Goal: Task Accomplishment & Management: Use online tool/utility

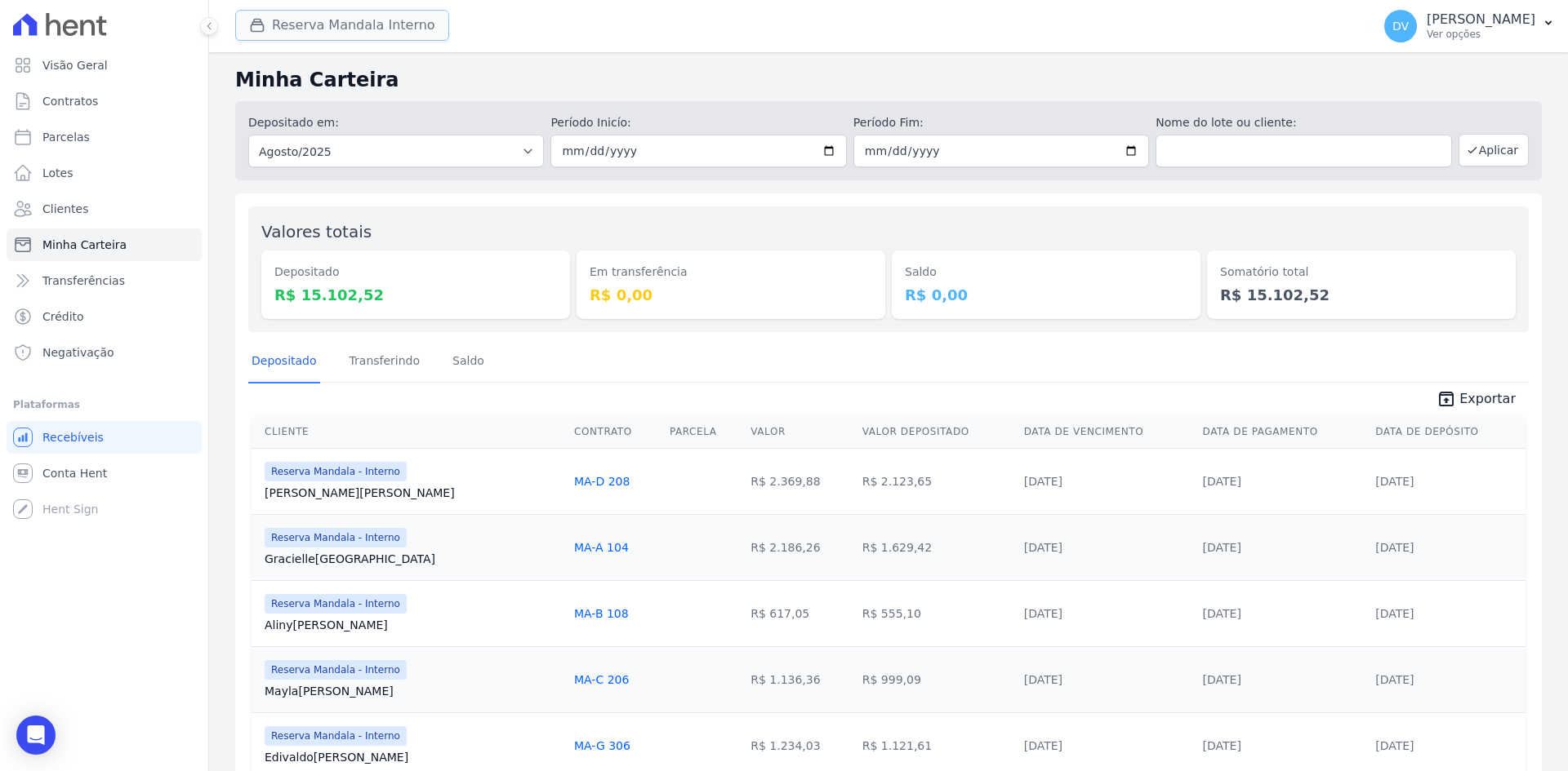
click at [338, 17] on button "Reserva Mandala Interno" at bounding box center [341, 25] width 214 height 31
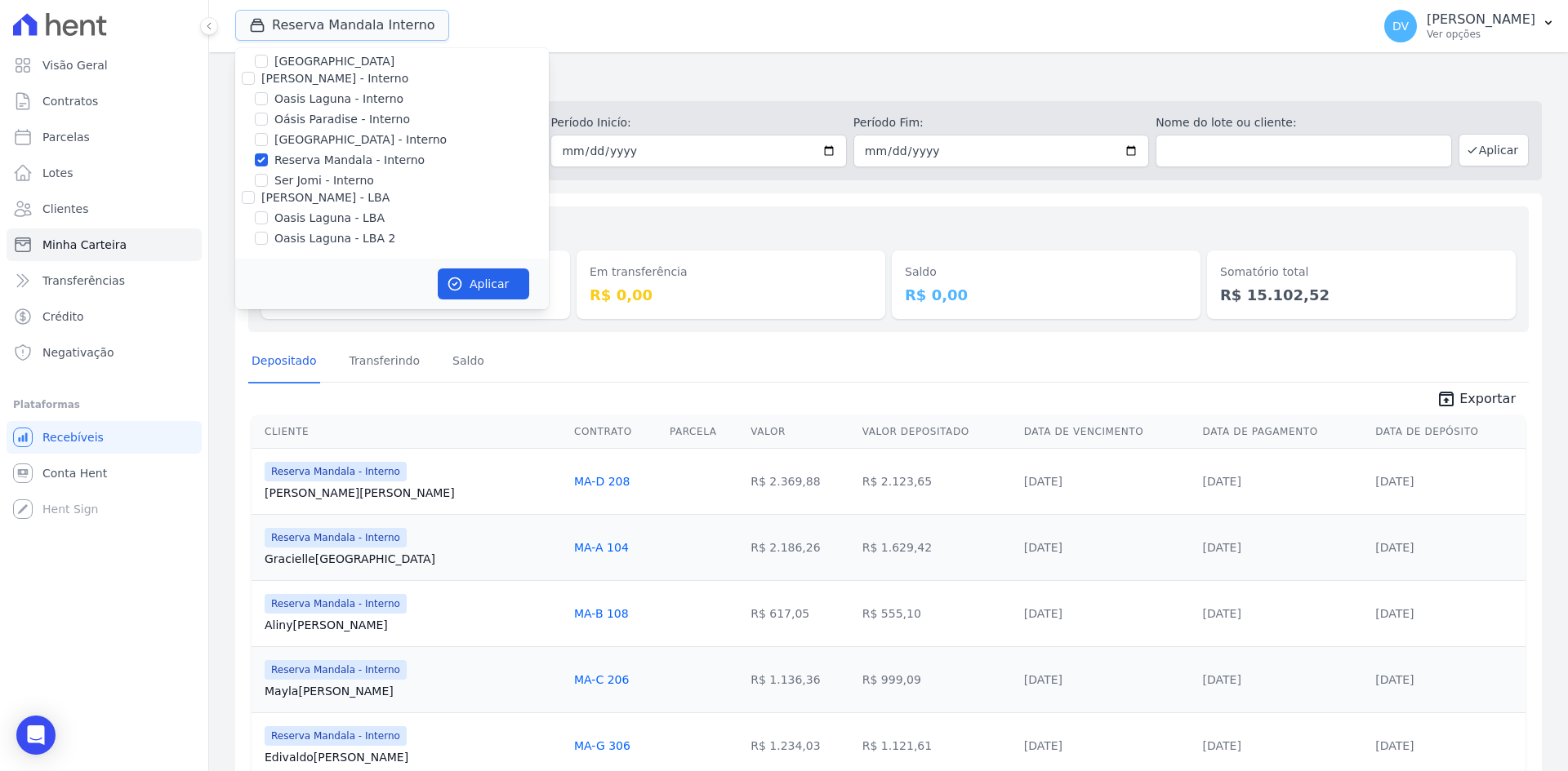
scroll to position [129, 0]
click at [264, 161] on input "Reserva Mandala - Interno" at bounding box center [262, 158] width 13 height 13
checkbox input "false"
click at [265, 138] on input "[GEOGRAPHIC_DATA] - Interno" at bounding box center [262, 138] width 13 height 13
checkbox input "true"
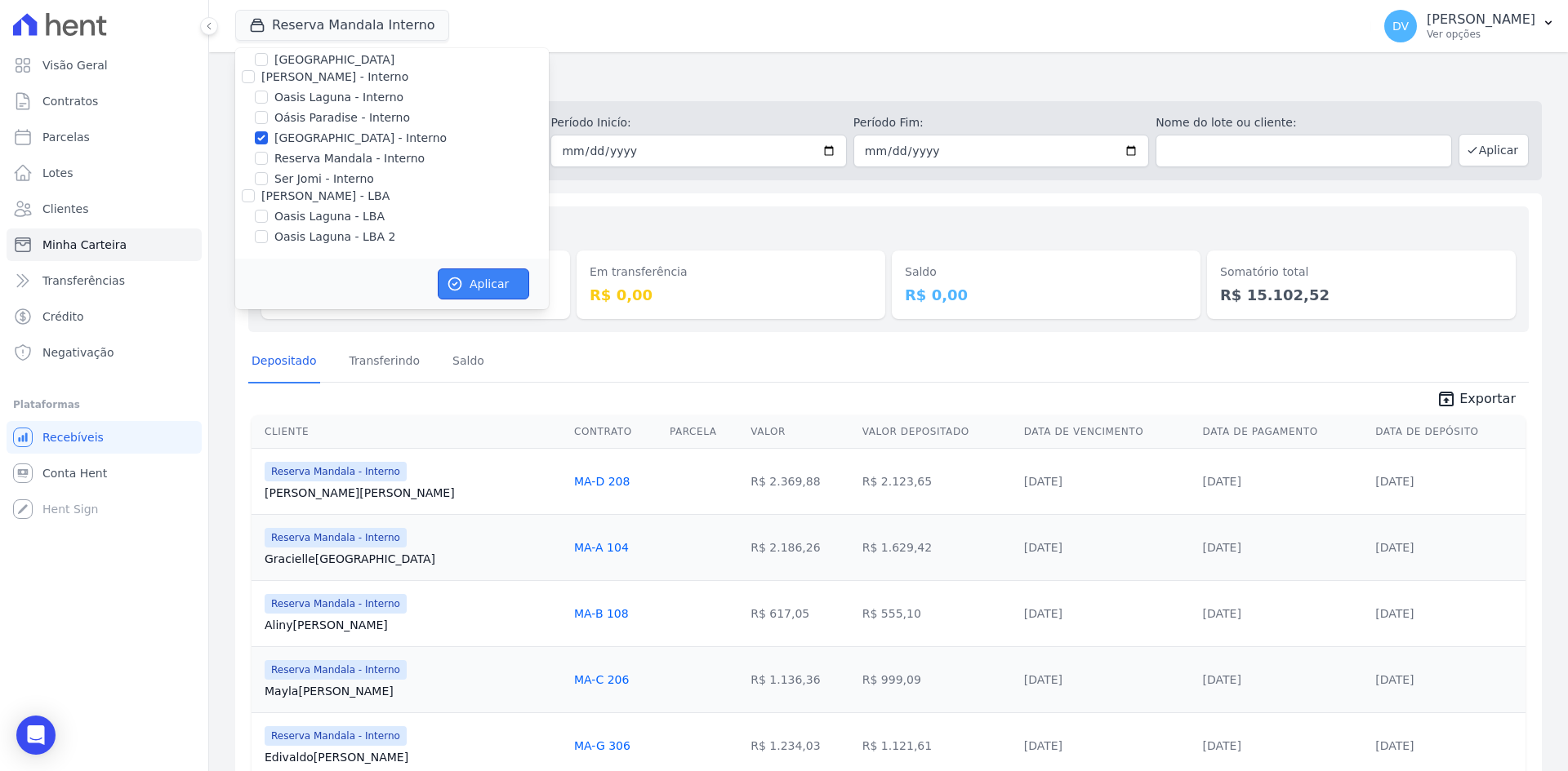
click at [466, 270] on button "Aplicar" at bounding box center [483, 283] width 91 height 31
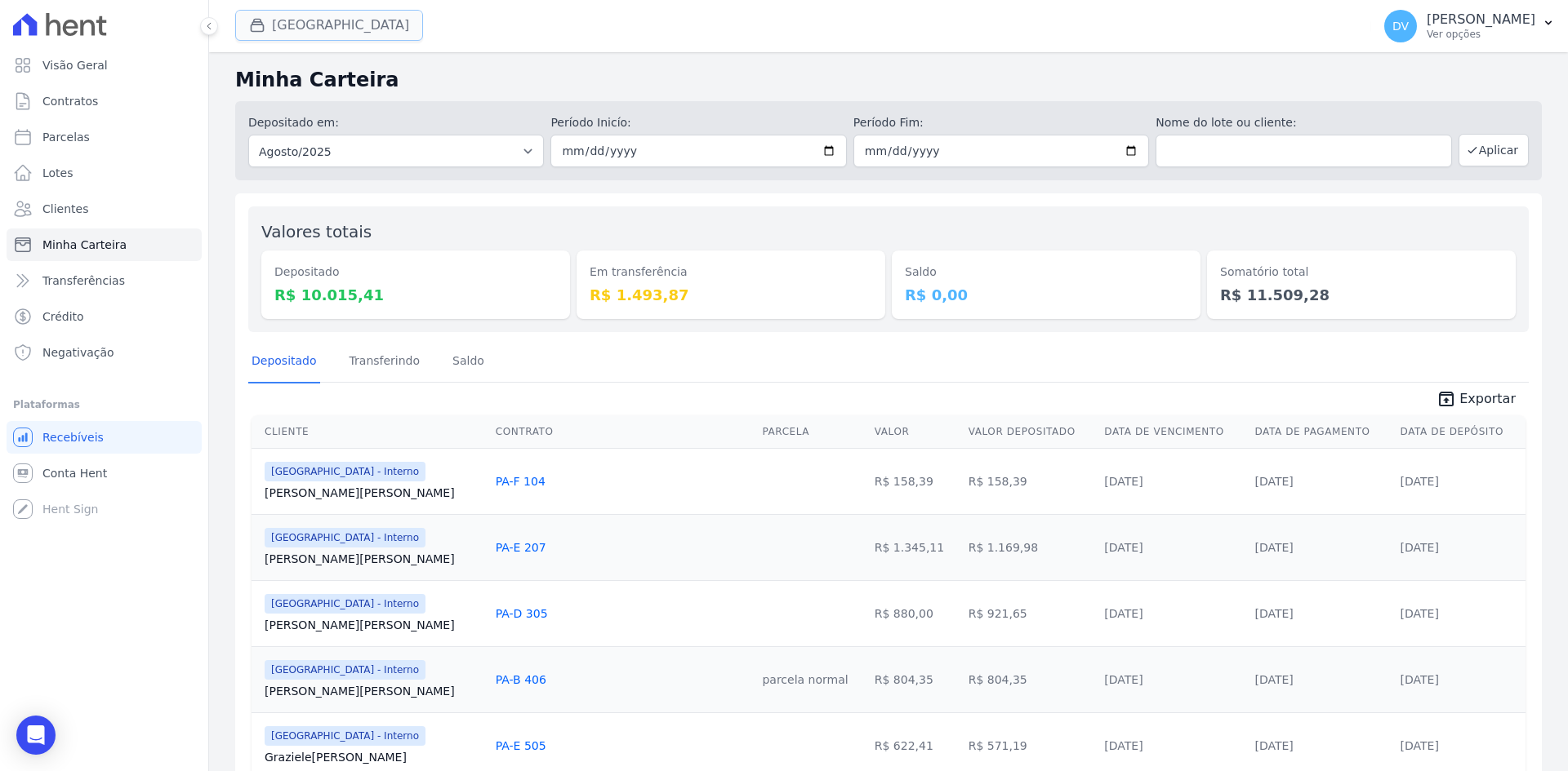
click at [296, 16] on button "[GEOGRAPHIC_DATA]" at bounding box center [329, 25] width 188 height 31
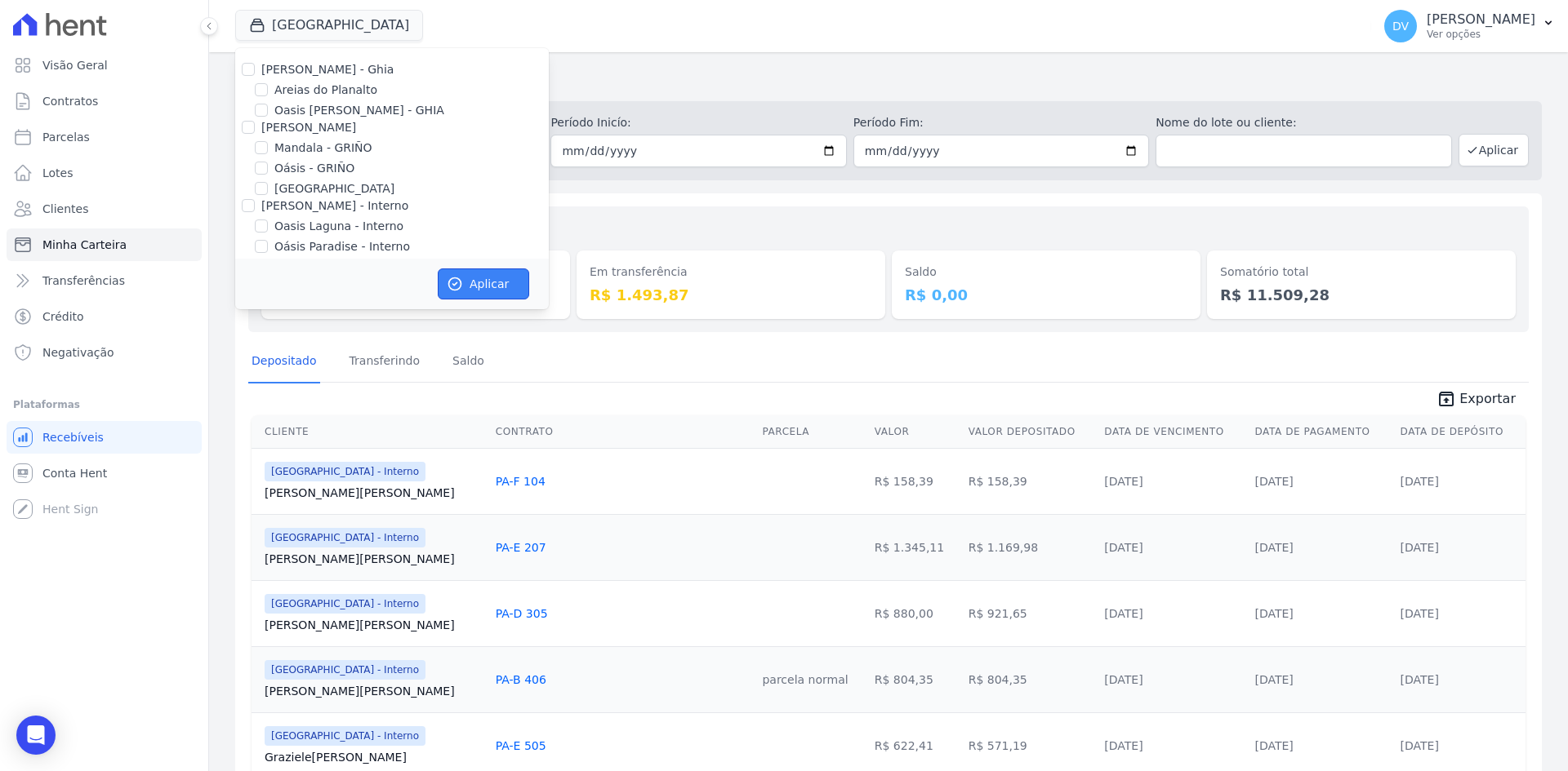
click at [478, 273] on button "Aplicar" at bounding box center [483, 283] width 91 height 31
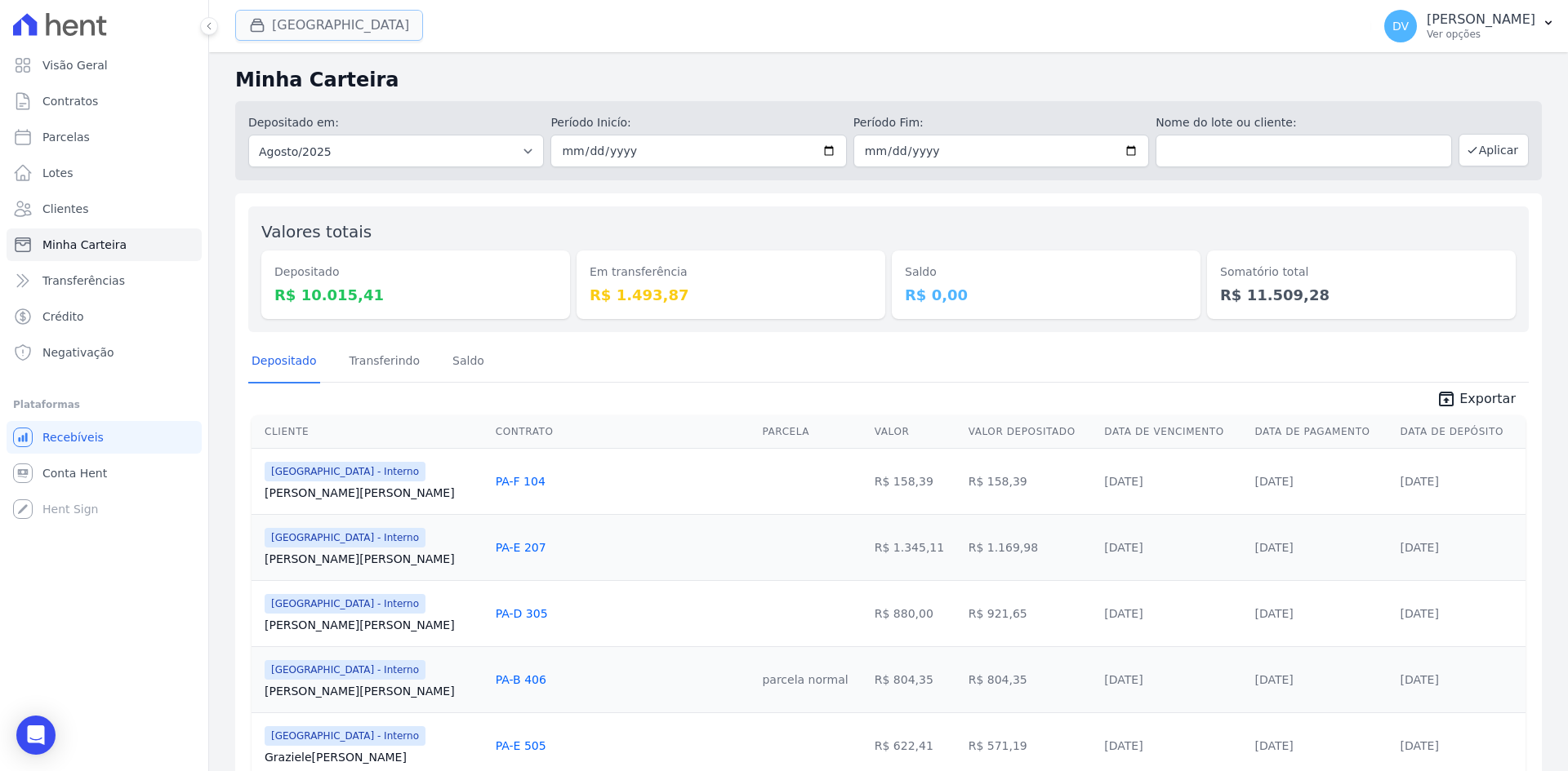
click at [363, 22] on button "[GEOGRAPHIC_DATA]" at bounding box center [329, 25] width 188 height 31
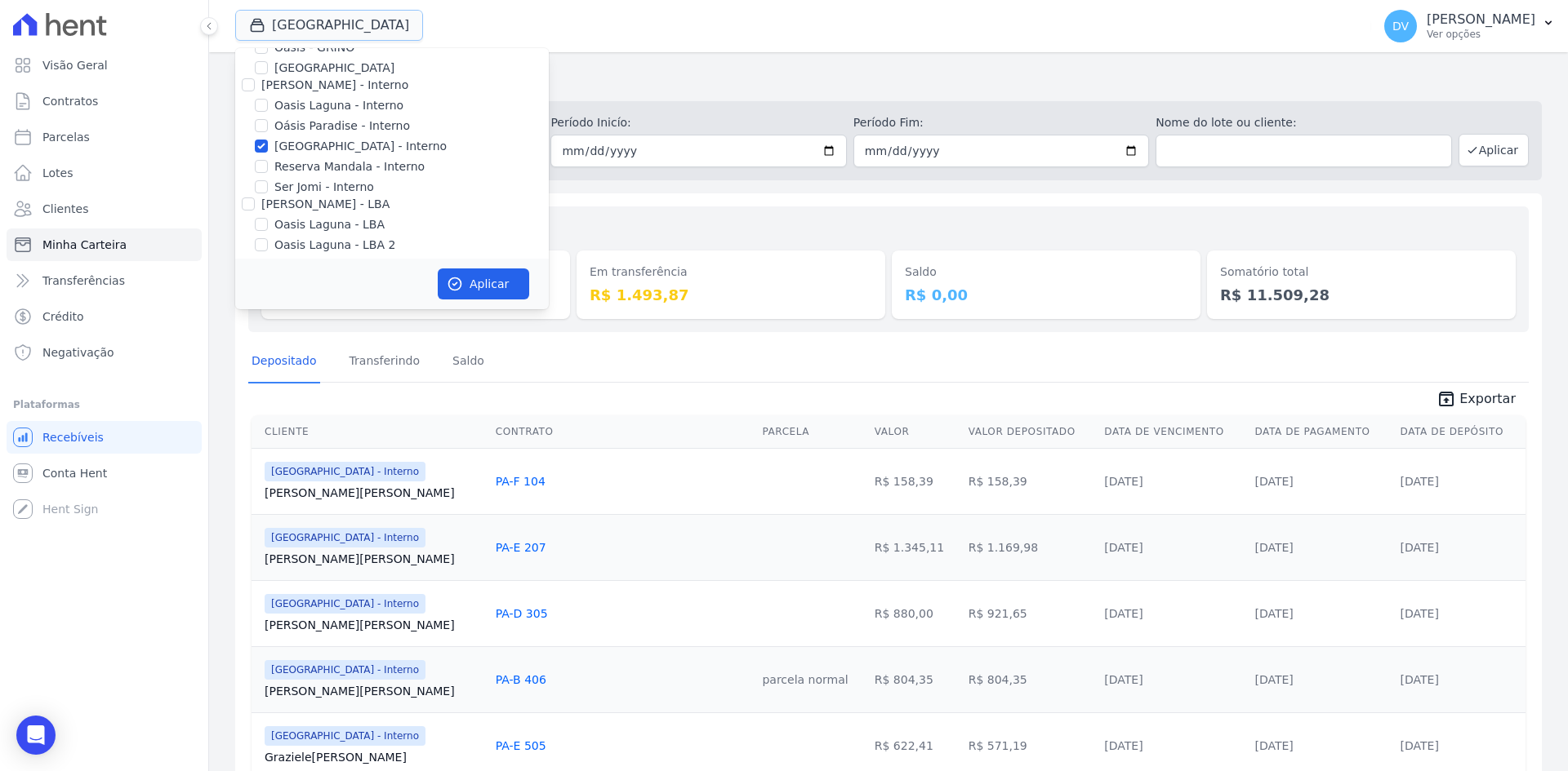
scroll to position [129, 0]
click at [263, 139] on input "[GEOGRAPHIC_DATA] - Interno" at bounding box center [262, 138] width 13 height 13
checkbox input "false"
click at [259, 93] on input "Oasis Laguna - Interno" at bounding box center [262, 97] width 13 height 13
checkbox input "true"
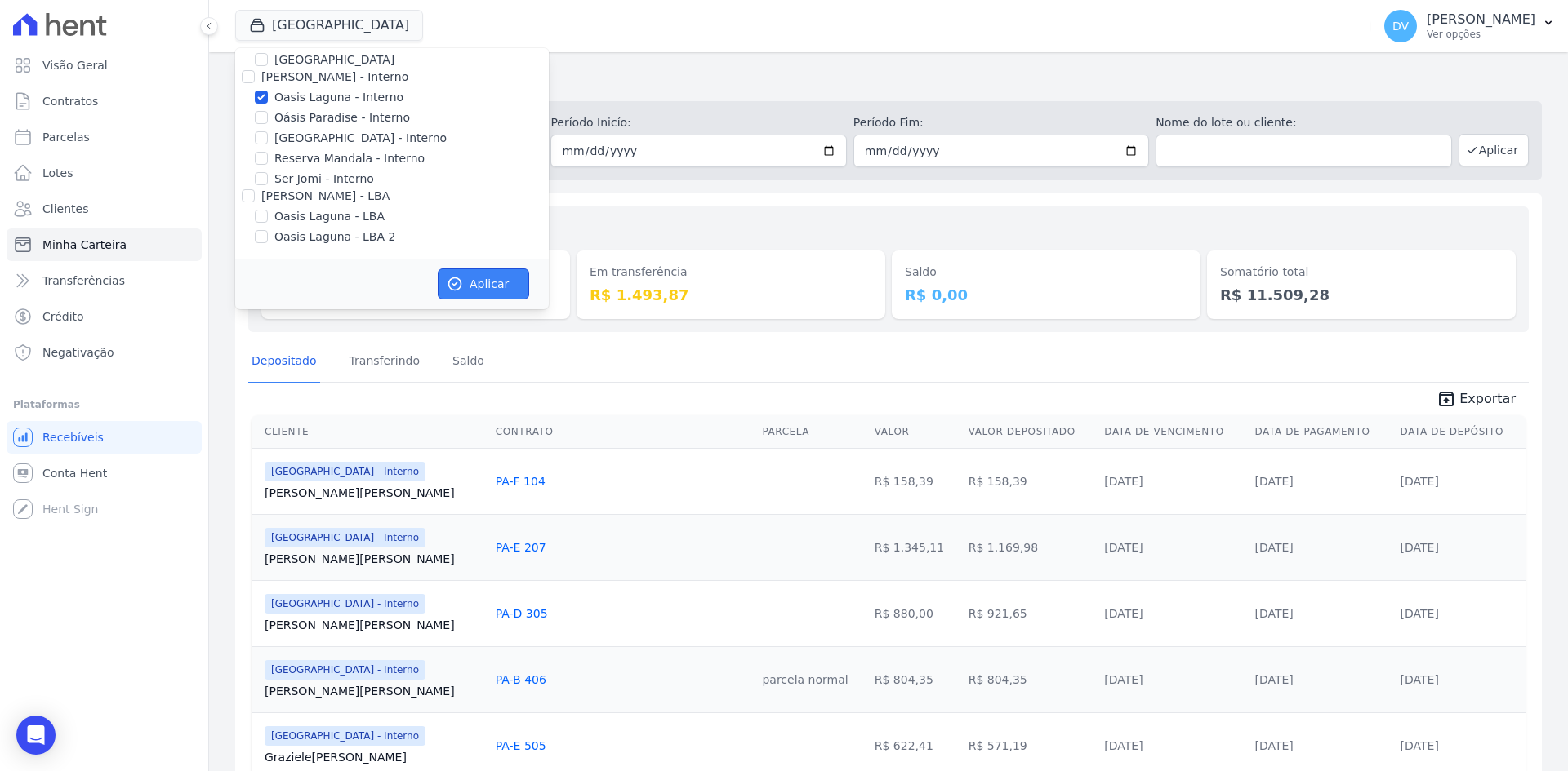
click at [492, 287] on button "Aplicar" at bounding box center [483, 283] width 91 height 31
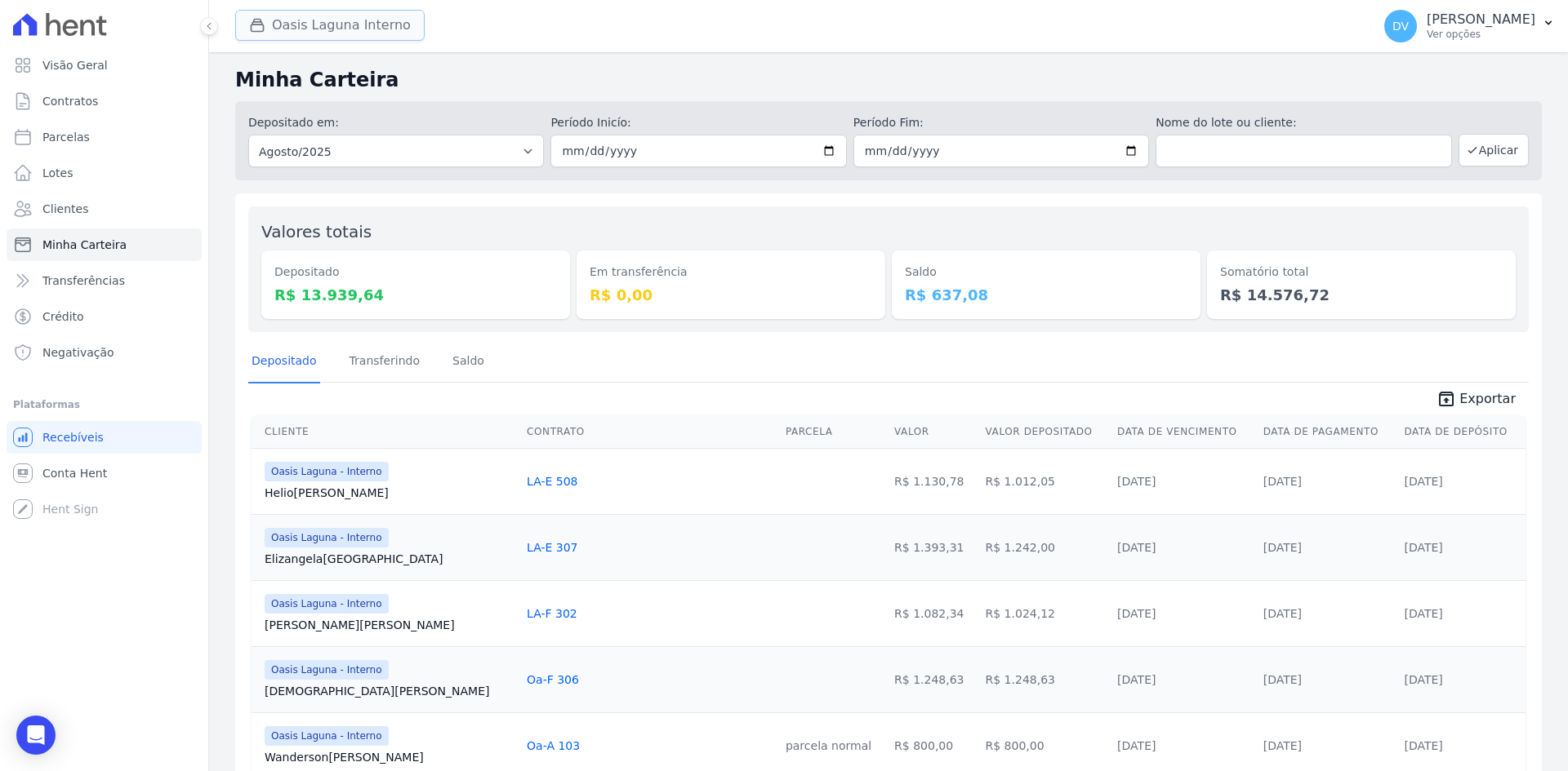
click at [308, 30] on button "Oasis Laguna Interno" at bounding box center [330, 25] width 190 height 31
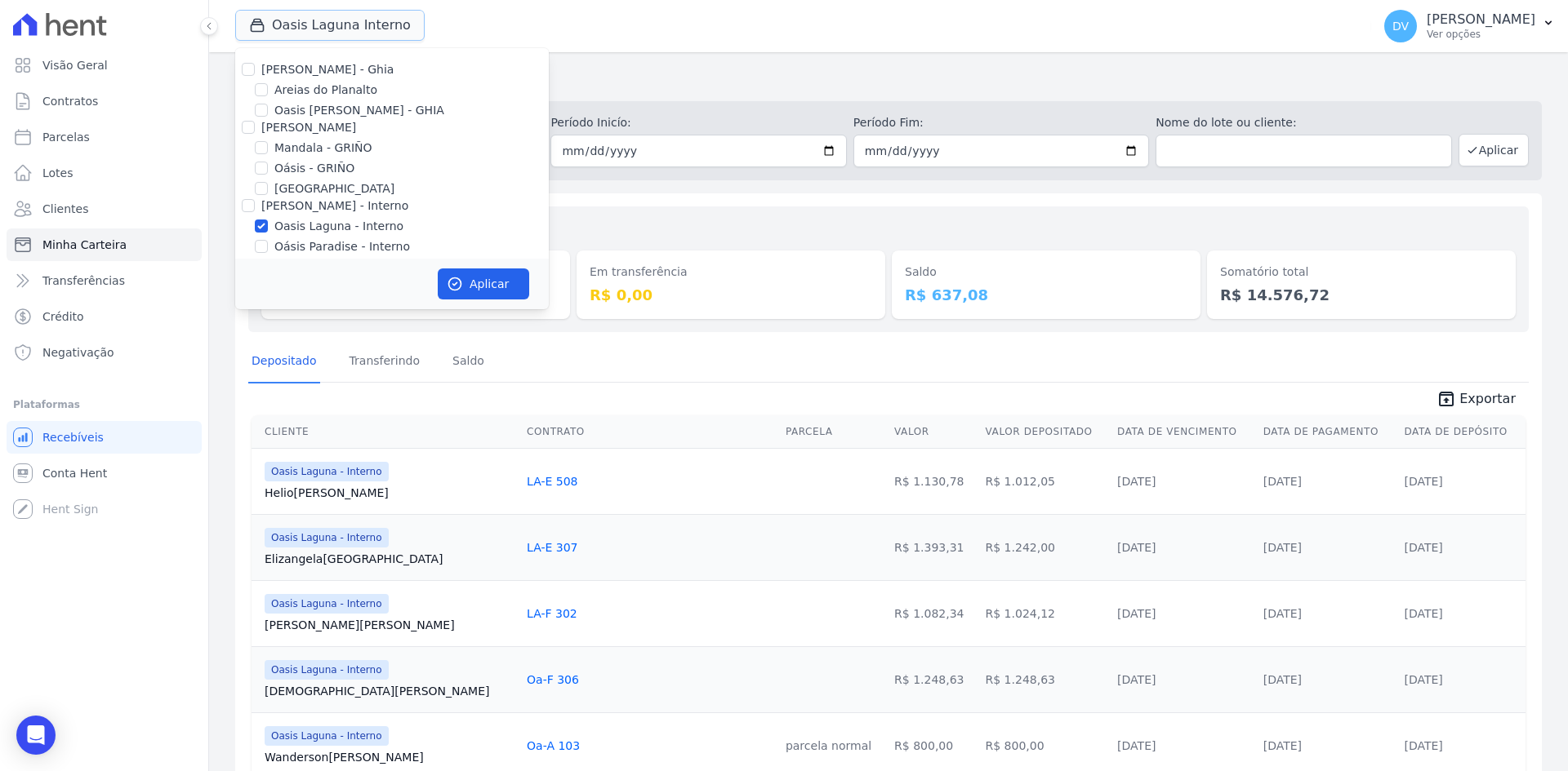
scroll to position [81, 0]
click at [266, 142] on input "Oasis Laguna - Interno" at bounding box center [262, 145] width 13 height 13
checkbox input "false"
click at [262, 191] on div at bounding box center [262, 184] width 13 height 16
click at [265, 185] on input "[GEOGRAPHIC_DATA] - Interno" at bounding box center [262, 185] width 13 height 13
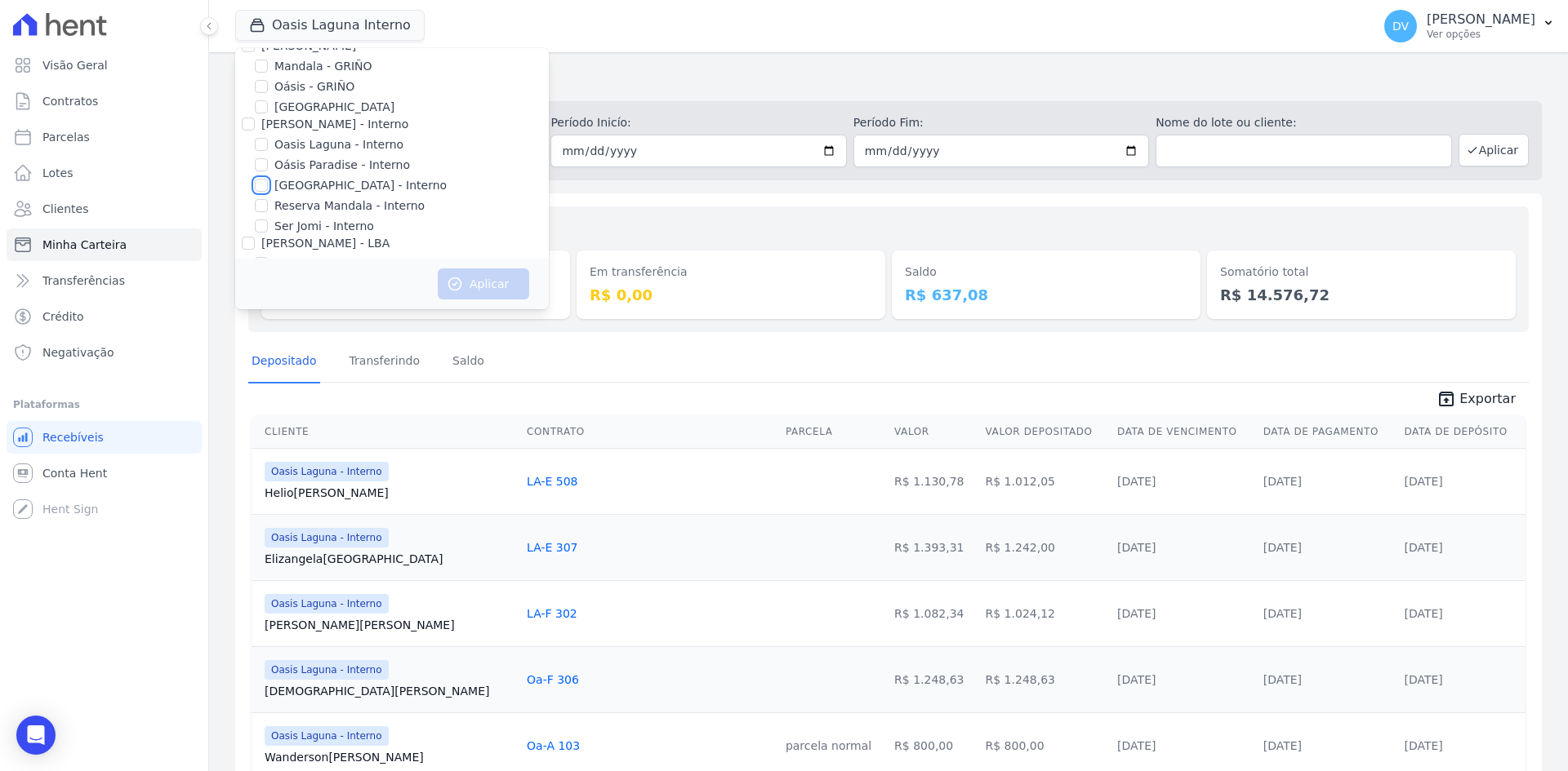
checkbox input "true"
click at [493, 287] on button "Aplicar" at bounding box center [483, 283] width 91 height 31
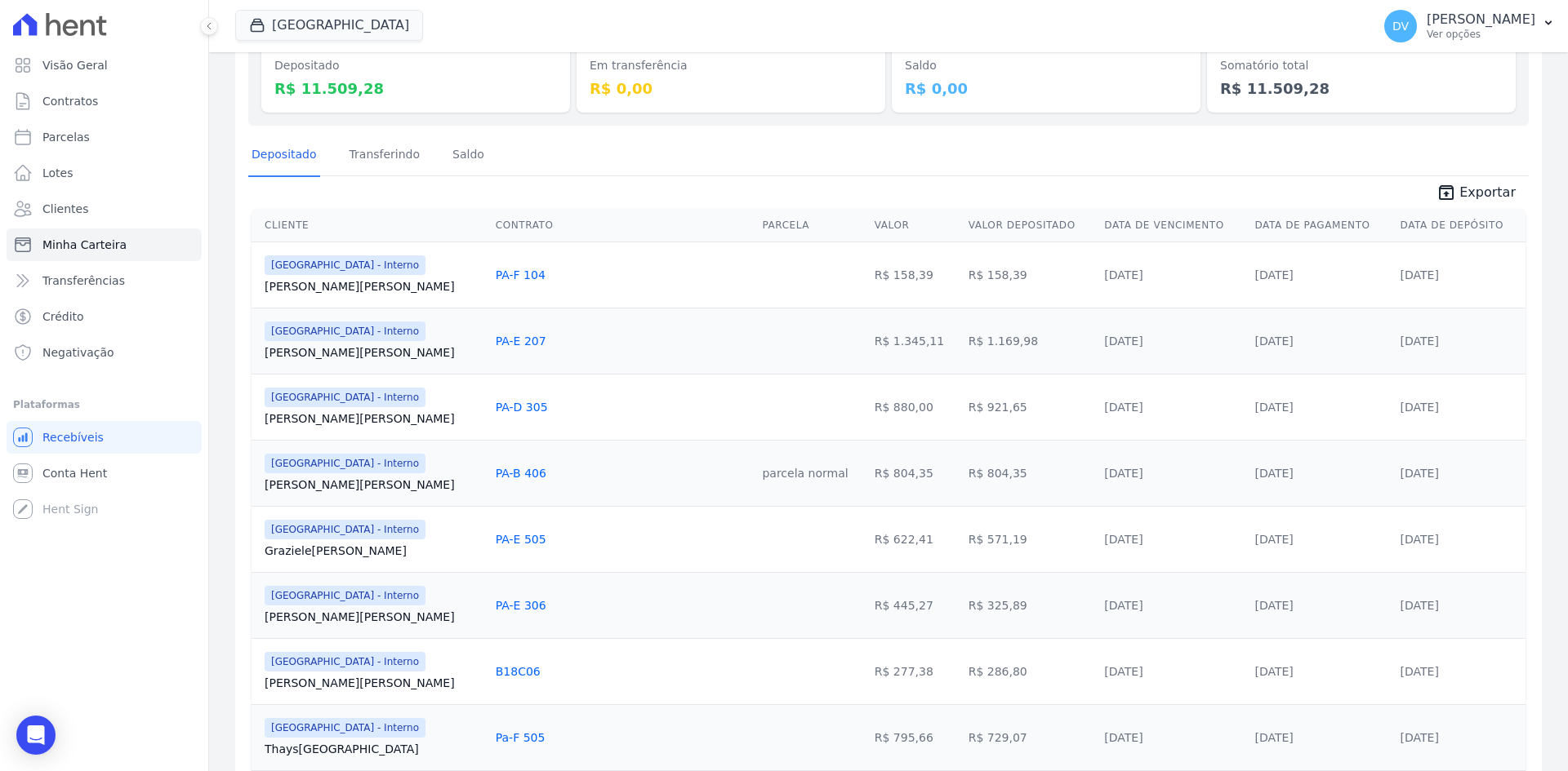
scroll to position [199, 0]
